Goal: Task Accomplishment & Management: Use online tool/utility

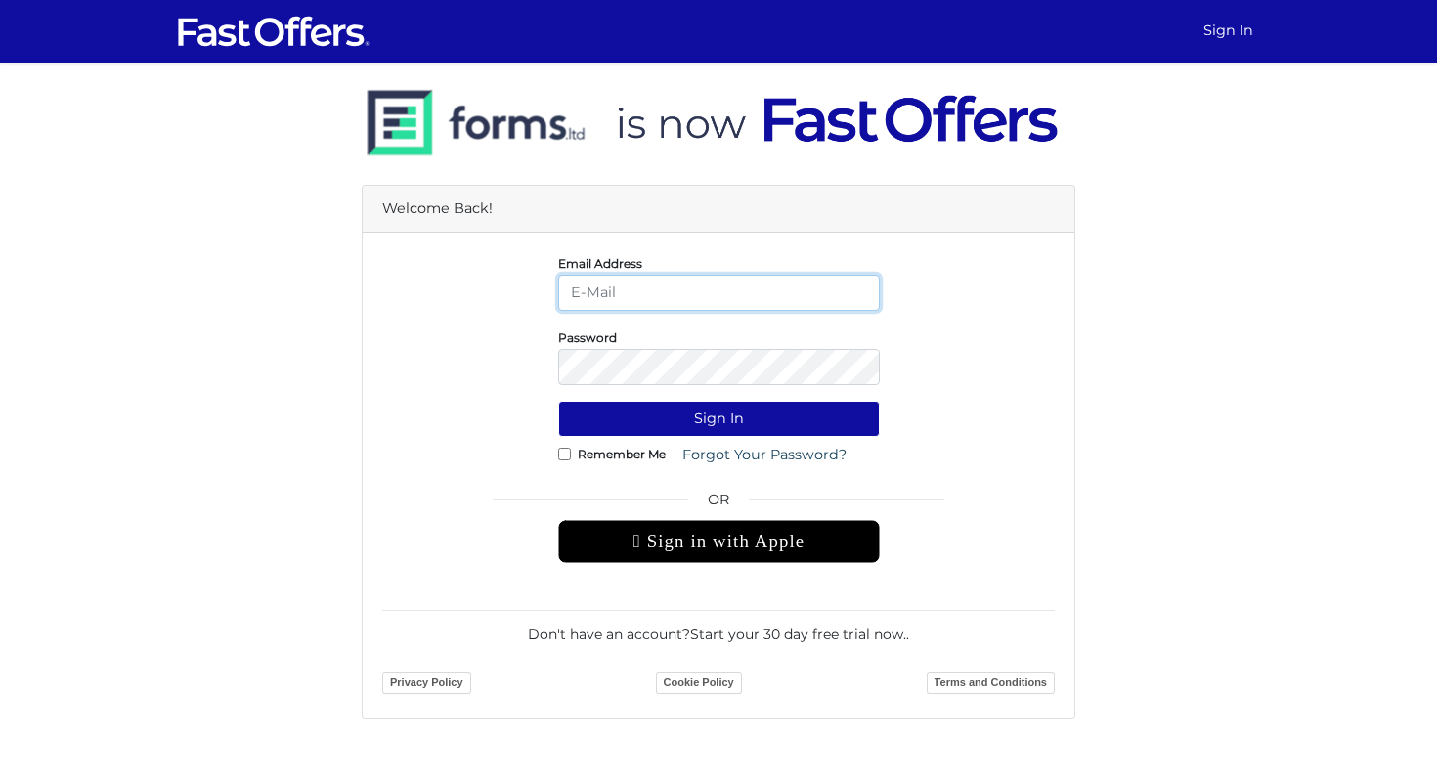
type input "[EMAIL_ADDRESS][DOMAIN_NAME]"
click at [810, 445] on link "Forgot Your Password?" at bounding box center [764, 455] width 190 height 36
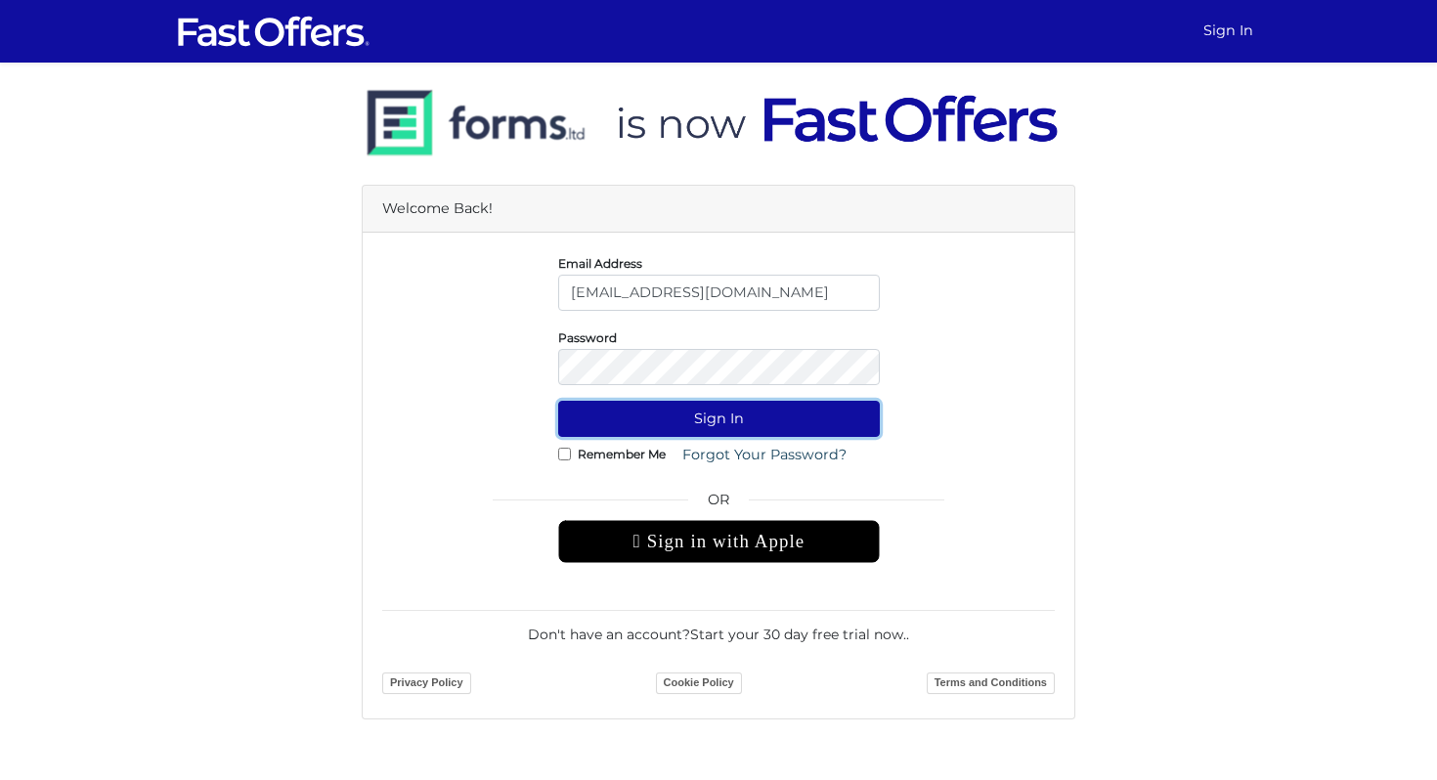
click at [768, 417] on button "Sign In" at bounding box center [719, 419] width 322 height 36
